Goal: Task Accomplishment & Management: Use online tool/utility

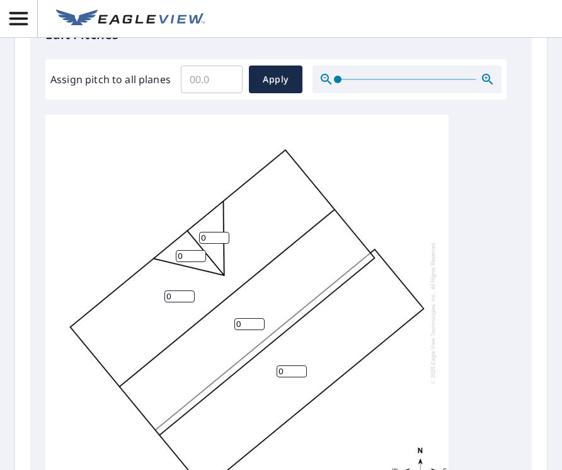
scroll to position [504, 0]
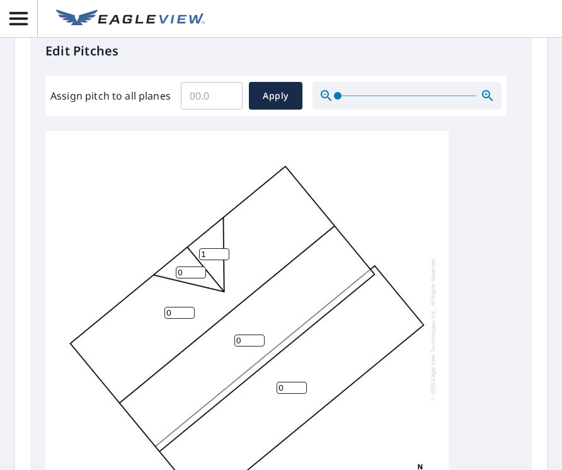
click at [218, 252] on input "1" at bounding box center [214, 254] width 30 height 12
type input "2"
click at [218, 252] on input "2" at bounding box center [214, 254] width 30 height 12
click at [187, 270] on input "0" at bounding box center [191, 273] width 30 height 12
click at [199, 272] on input "1" at bounding box center [191, 273] width 30 height 12
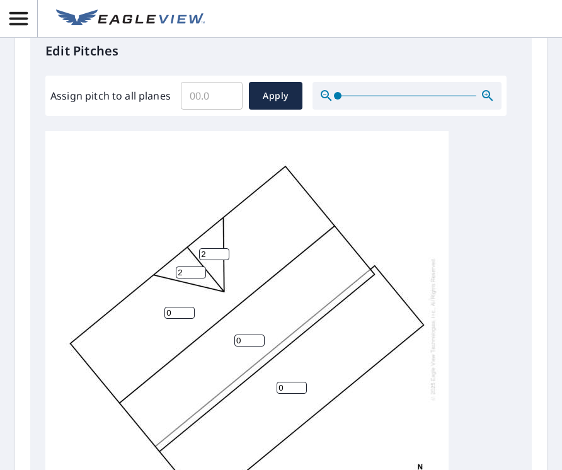
type input "2"
click at [199, 272] on input "2" at bounding box center [191, 273] width 30 height 12
click at [179, 310] on input "0" at bounding box center [180, 313] width 30 height 12
click at [190, 309] on input "1" at bounding box center [180, 313] width 30 height 12
type input "2"
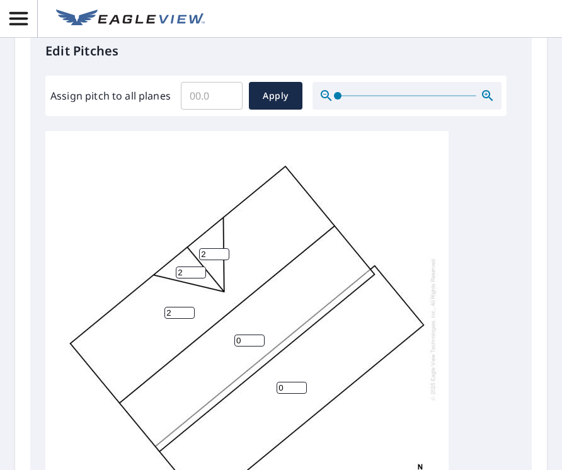
click at [190, 309] on input "2" at bounding box center [180, 313] width 30 height 12
click at [260, 338] on input "1" at bounding box center [250, 341] width 30 height 12
type input "2"
click at [260, 338] on input "2" at bounding box center [250, 341] width 30 height 12
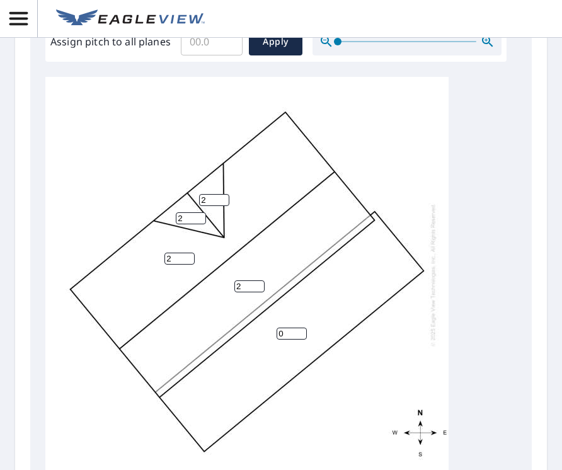
scroll to position [562, 0]
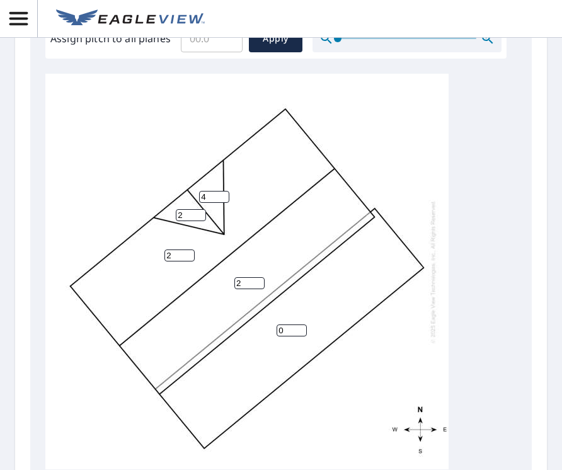
click at [223, 195] on input "4" at bounding box center [214, 197] width 30 height 12
click at [223, 195] on input "5" at bounding box center [214, 197] width 30 height 12
type input "4"
click at [223, 197] on input "4" at bounding box center [214, 197] width 30 height 12
click at [184, 215] on input "2" at bounding box center [191, 215] width 30 height 12
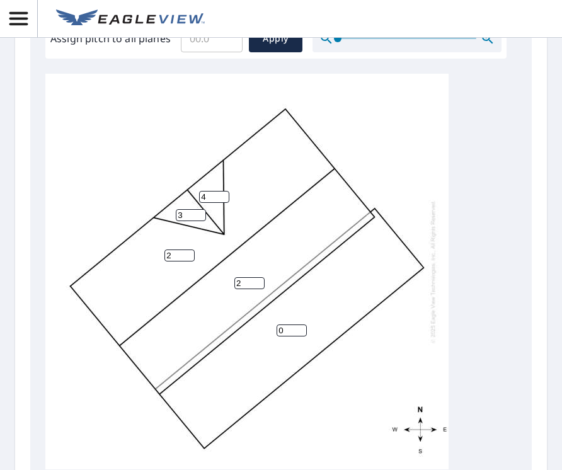
click at [199, 214] on input "3" at bounding box center [191, 215] width 30 height 12
type input "4"
click at [199, 214] on input "4" at bounding box center [191, 215] width 30 height 12
click at [183, 253] on input "2" at bounding box center [180, 256] width 30 height 12
click at [190, 253] on input "3" at bounding box center [180, 256] width 30 height 12
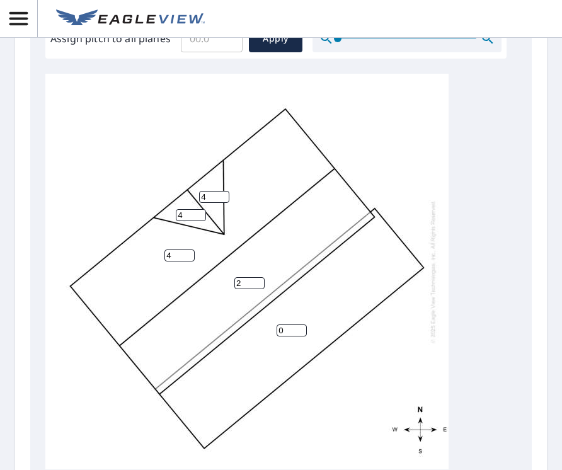
type input "4"
click at [190, 253] on input "4" at bounding box center [180, 256] width 30 height 12
click at [259, 280] on input "3" at bounding box center [250, 283] width 30 height 12
type input "4"
click at [259, 280] on input "4" at bounding box center [250, 283] width 30 height 12
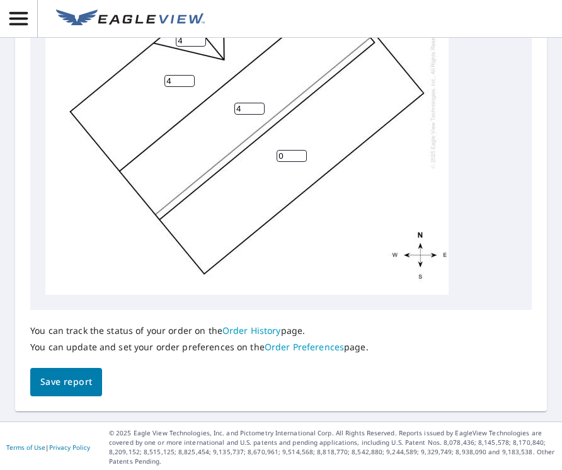
scroll to position [738, 0]
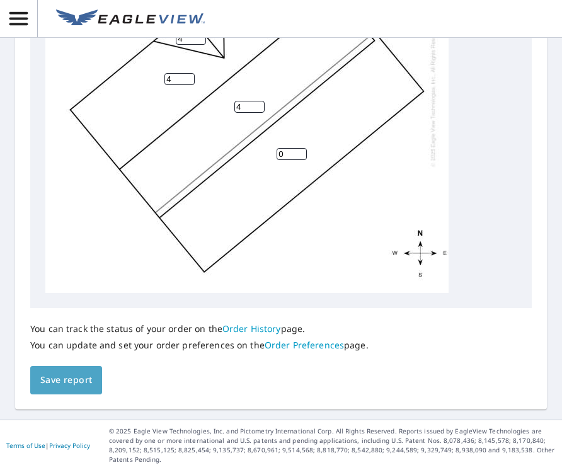
click at [90, 380] on span "Save report" at bounding box center [66, 381] width 52 height 16
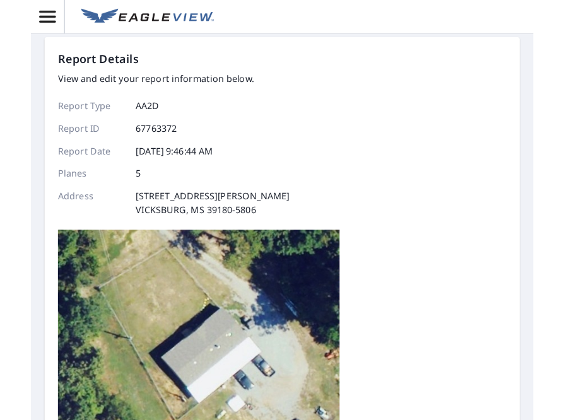
scroll to position [0, 0]
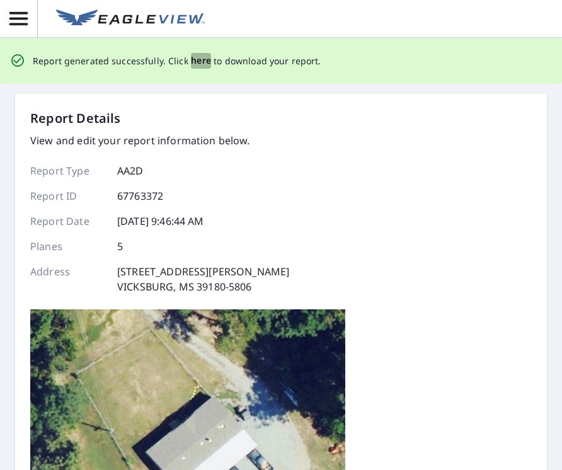
click at [200, 64] on span "here" at bounding box center [201, 61] width 21 height 16
